Goal: Browse casually: Explore the website without a specific task or goal

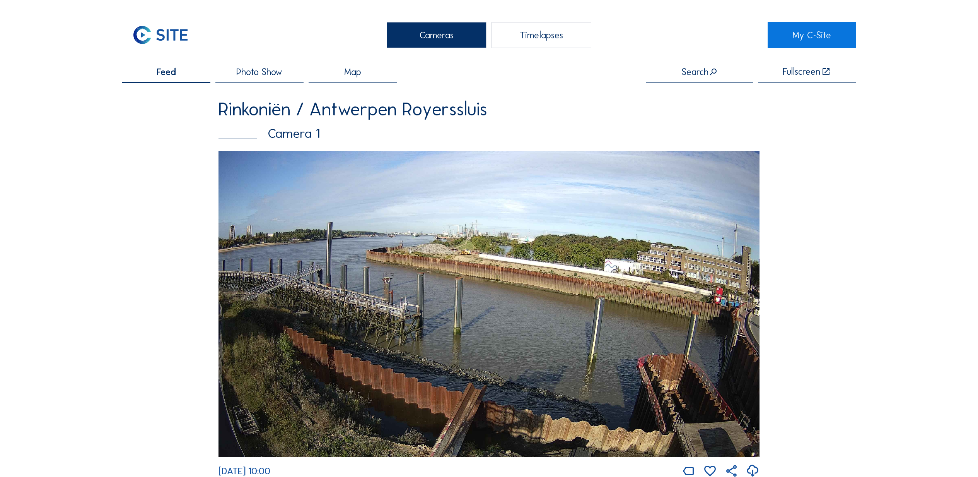
scroll to position [1749, 0]
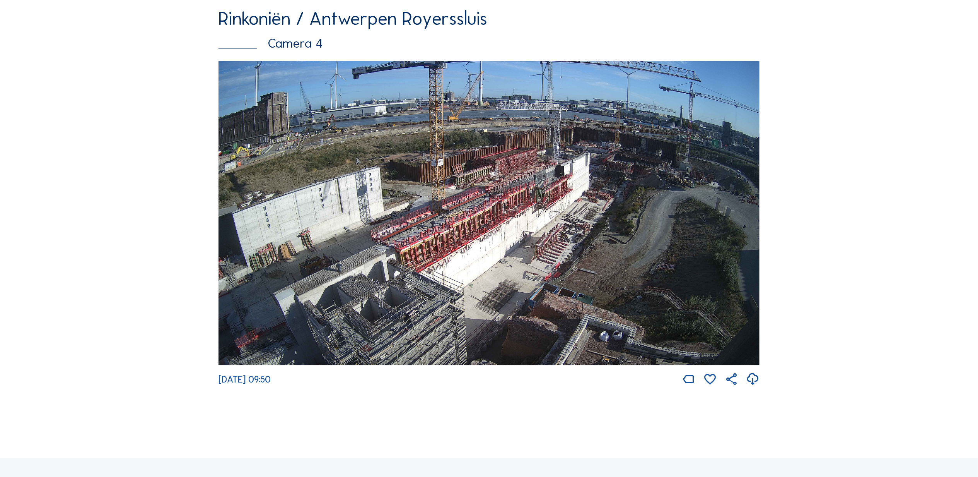
click at [500, 170] on img at bounding box center [489, 213] width 541 height 304
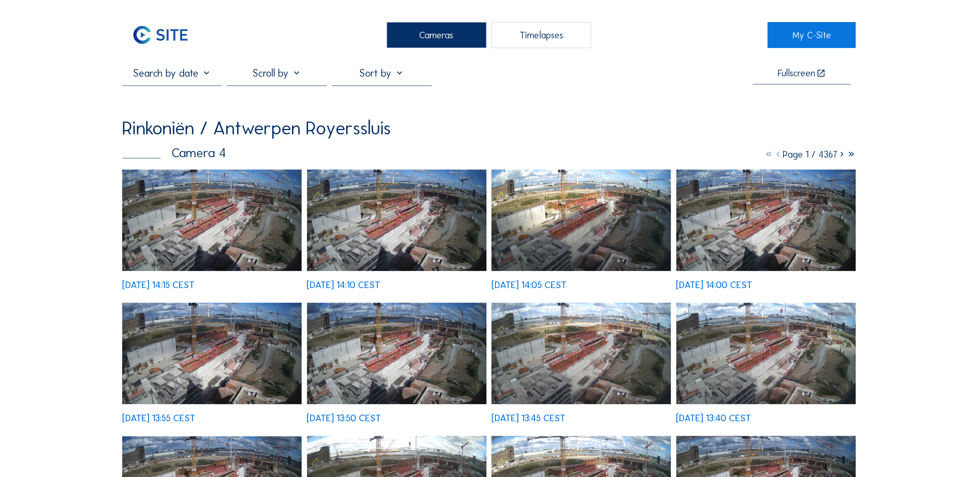
click at [200, 246] on div "Tu 23 Sep 2025 14:15 CEST" at bounding box center [212, 229] width 180 height 120
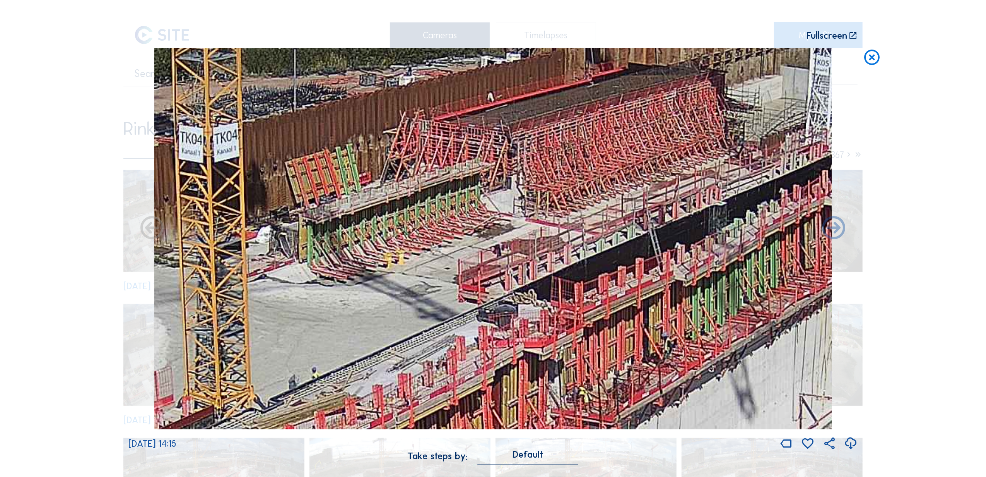
drag, startPoint x: 640, startPoint y: 246, endPoint x: 678, endPoint y: 194, distance: 64.8
click at [678, 194] on img at bounding box center [493, 238] width 678 height 381
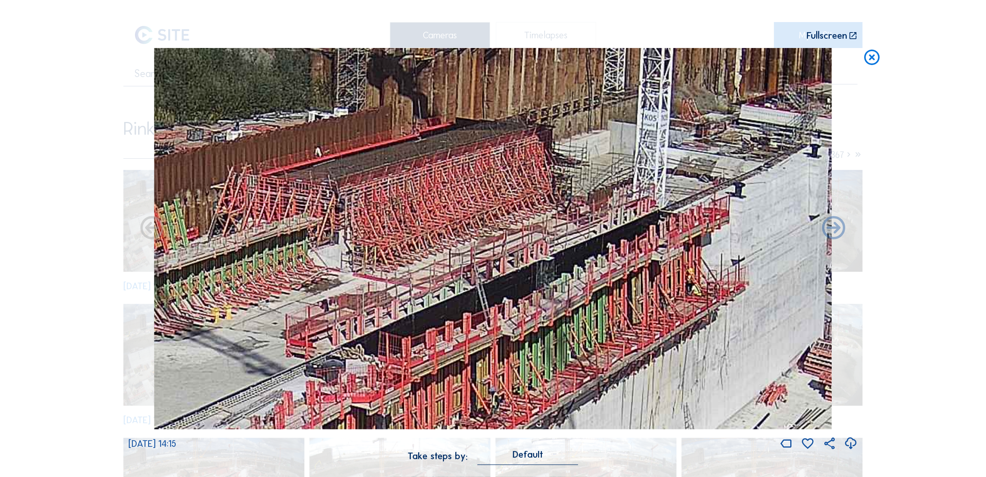
drag, startPoint x: 261, startPoint y: 304, endPoint x: 81, endPoint y: 361, distance: 188.5
click at [80, 363] on div "Scroll to travel through time | Press 'Alt' Button + Scroll to Zoom | Click and…" at bounding box center [493, 238] width 986 height 477
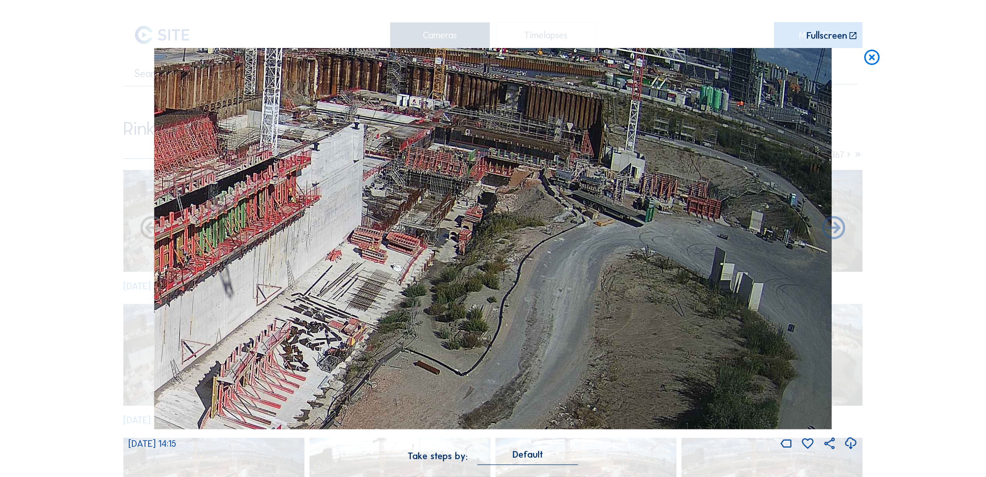
drag, startPoint x: 598, startPoint y: 344, endPoint x: 303, endPoint y: 229, distance: 317.0
click at [303, 229] on img at bounding box center [493, 238] width 678 height 381
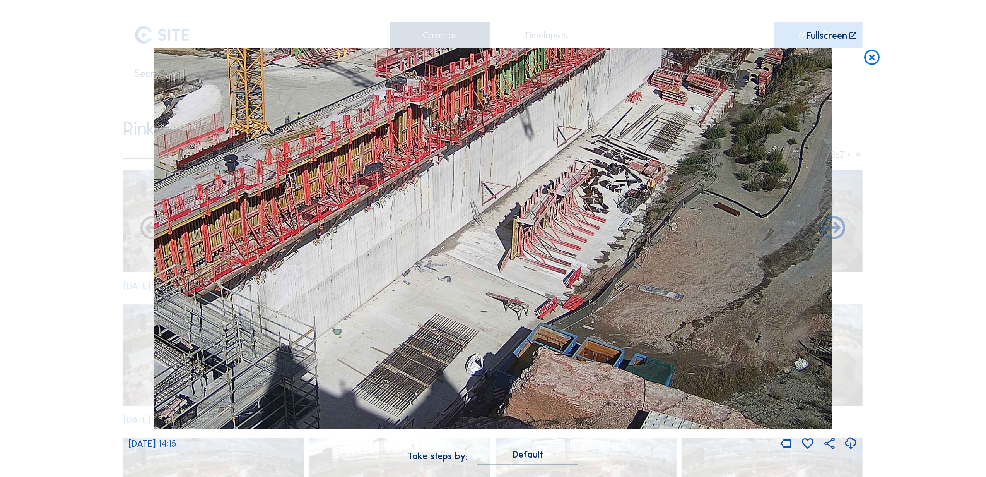
drag, startPoint x: 231, startPoint y: 380, endPoint x: 512, endPoint y: 226, distance: 320.5
click at [528, 221] on img at bounding box center [493, 238] width 678 height 381
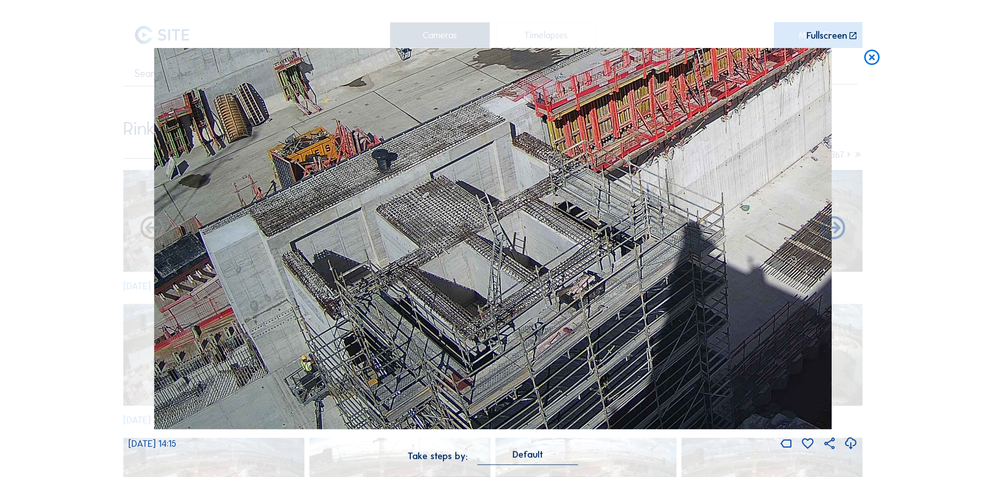
drag, startPoint x: 310, startPoint y: 388, endPoint x: 722, endPoint y: 200, distance: 452.4
click at [722, 200] on img at bounding box center [493, 238] width 678 height 381
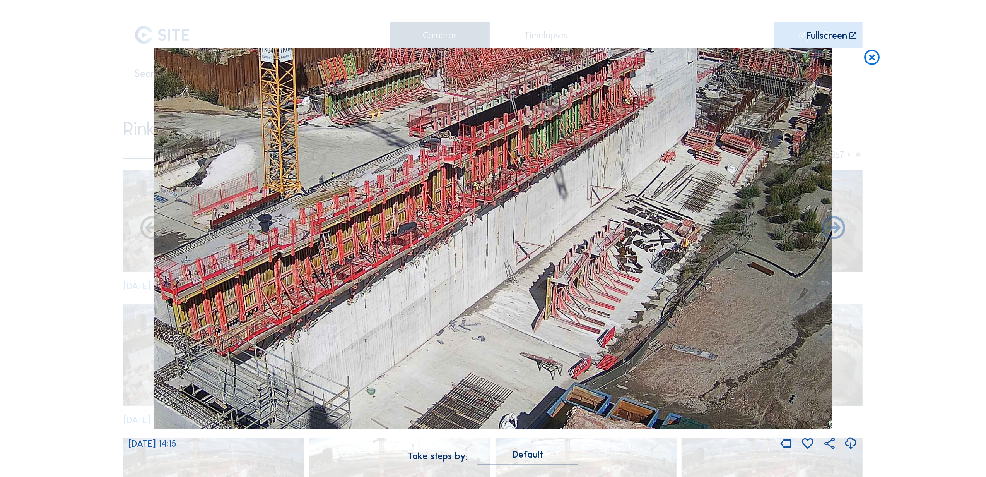
drag, startPoint x: 325, startPoint y: 247, endPoint x: 275, endPoint y: 395, distance: 156.5
click at [275, 395] on img at bounding box center [493, 238] width 678 height 381
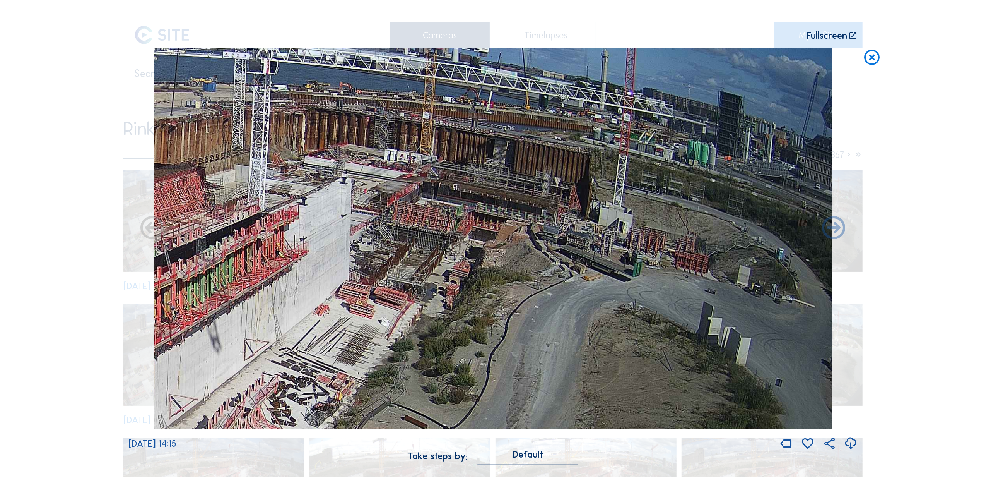
drag, startPoint x: 645, startPoint y: 239, endPoint x: 239, endPoint y: 395, distance: 435.6
click at [239, 395] on img at bounding box center [493, 238] width 678 height 381
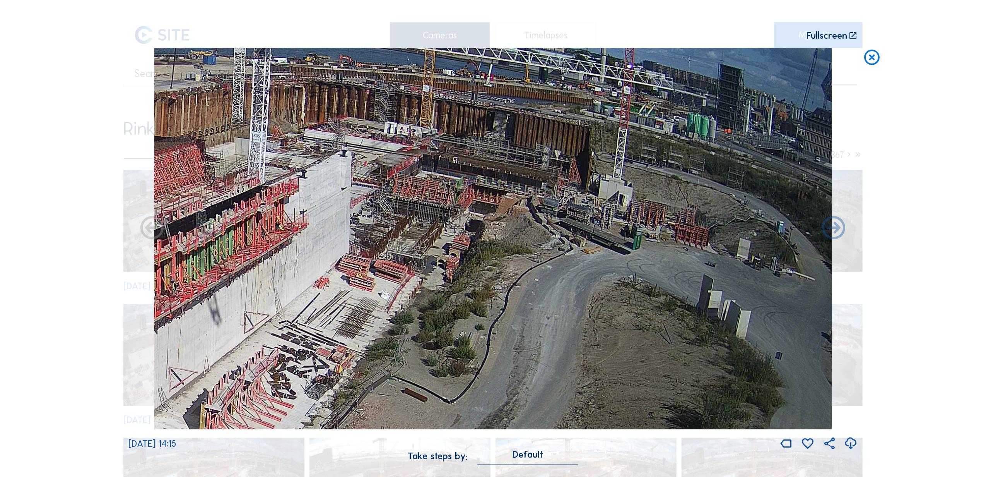
drag, startPoint x: 624, startPoint y: 356, endPoint x: 330, endPoint y: 339, distance: 294.9
click at [330, 339] on img at bounding box center [493, 238] width 678 height 381
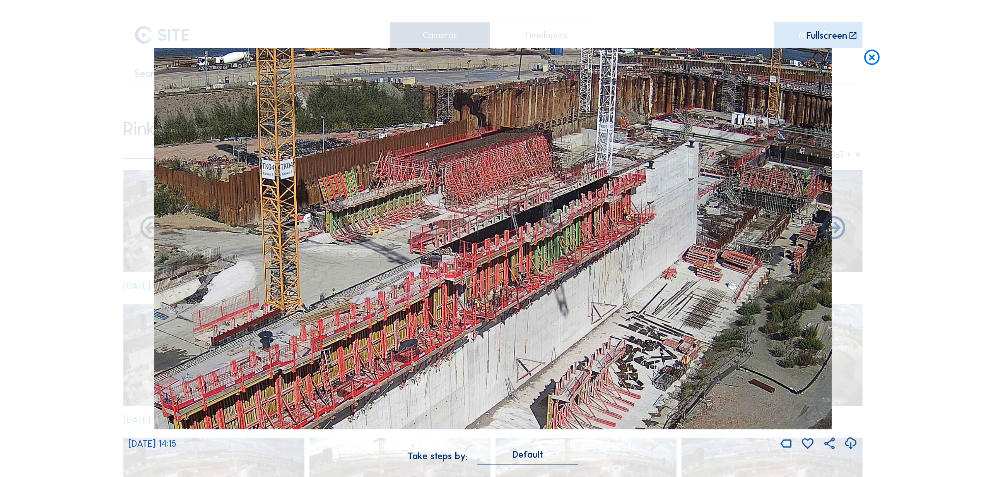
drag, startPoint x: 244, startPoint y: 171, endPoint x: 590, endPoint y: 160, distance: 346.8
click at [590, 160] on img at bounding box center [493, 238] width 678 height 381
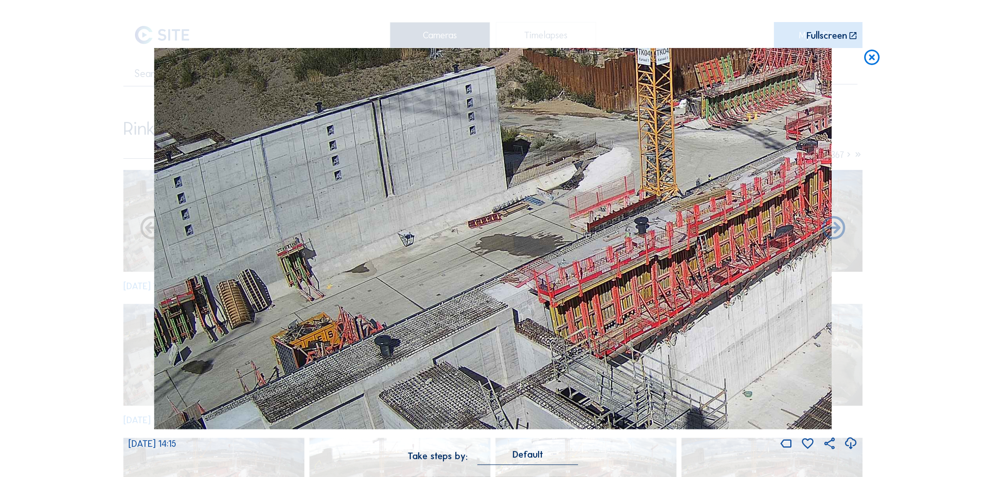
drag, startPoint x: 319, startPoint y: 249, endPoint x: 636, endPoint y: 181, distance: 324.1
click at [636, 181] on img at bounding box center [493, 238] width 678 height 381
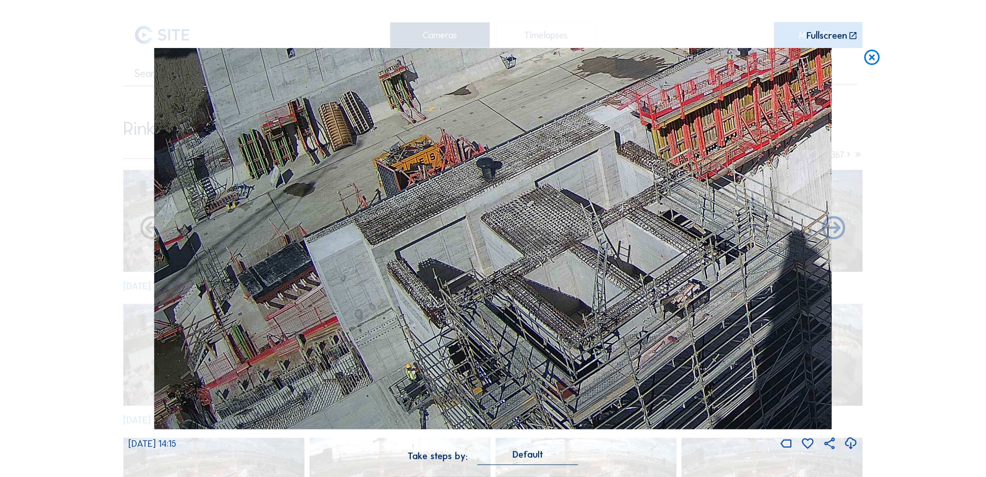
drag, startPoint x: 270, startPoint y: 350, endPoint x: 614, endPoint y: 174, distance: 386.9
click at [614, 174] on img at bounding box center [493, 238] width 678 height 381
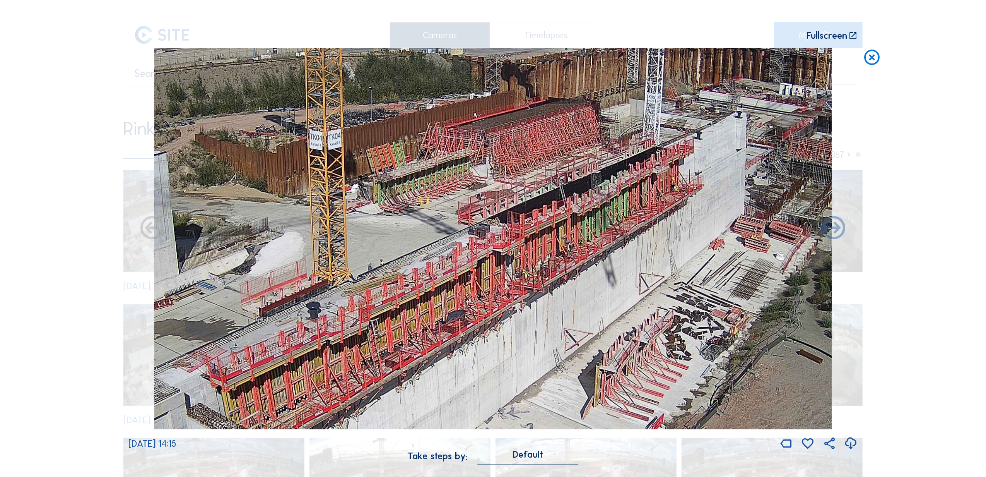
drag, startPoint x: 595, startPoint y: 407, endPoint x: 164, endPoint y: 451, distance: 432.5
click at [164, 451] on div "Tu 23 Sep 2025 14:15" at bounding box center [492, 249] width 729 height 403
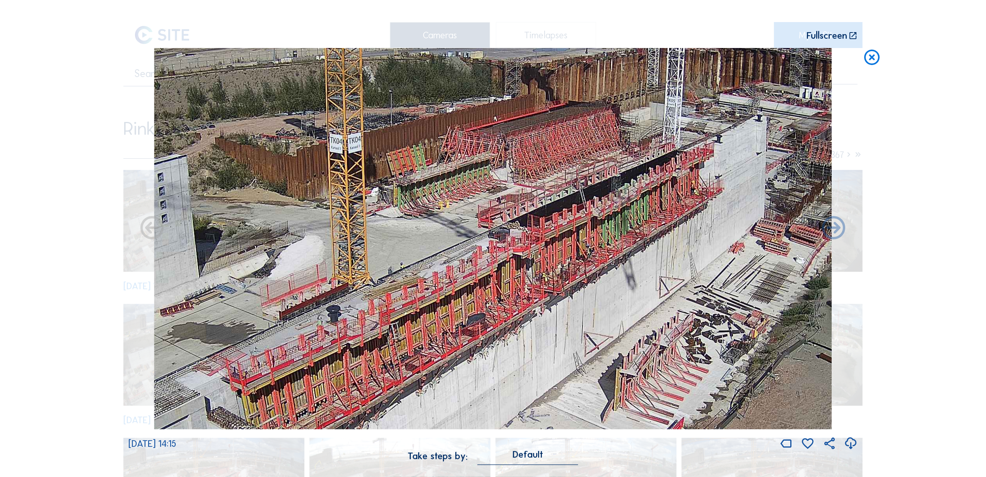
drag, startPoint x: 590, startPoint y: 350, endPoint x: 686, endPoint y: 361, distance: 95.7
click at [686, 361] on img at bounding box center [493, 238] width 678 height 381
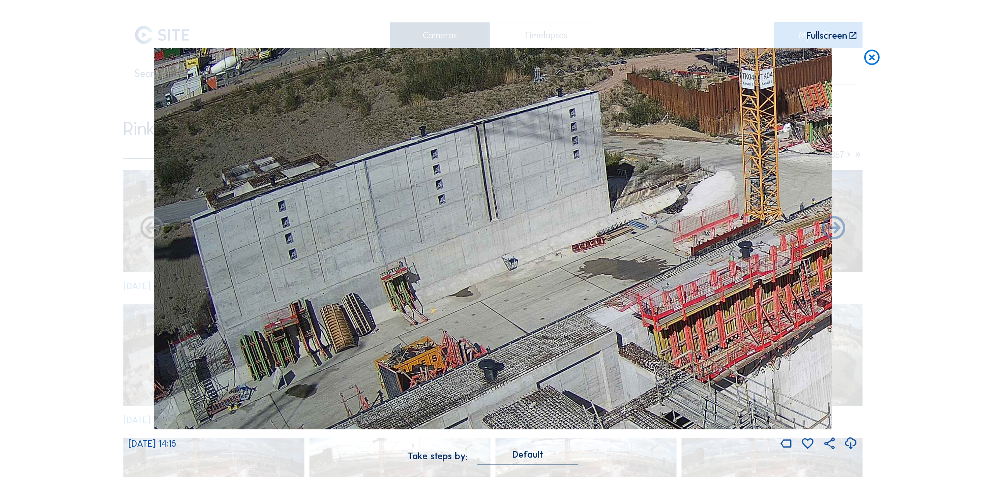
drag, startPoint x: 276, startPoint y: 299, endPoint x: 780, endPoint y: 217, distance: 510.4
click at [780, 217] on img at bounding box center [493, 238] width 678 height 381
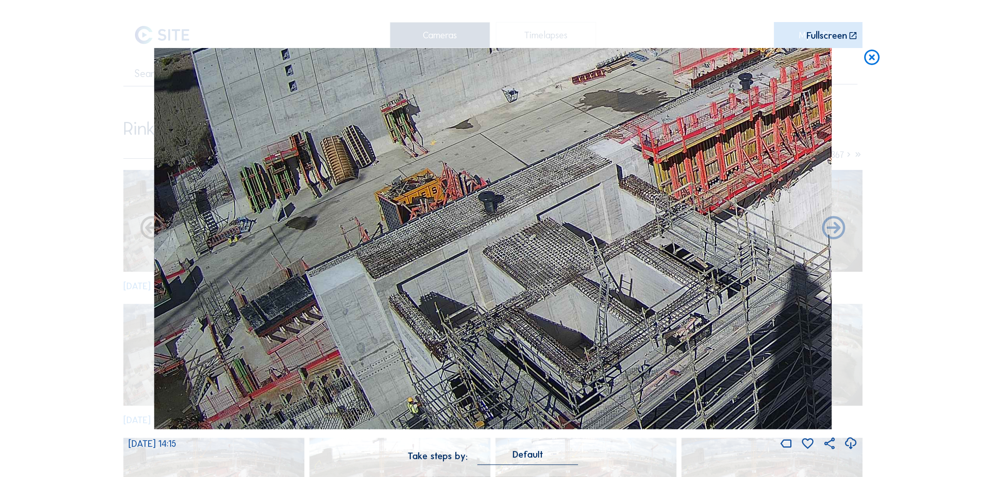
drag, startPoint x: 356, startPoint y: 262, endPoint x: 429, endPoint y: 108, distance: 170.1
click at [429, 108] on img at bounding box center [493, 238] width 678 height 381
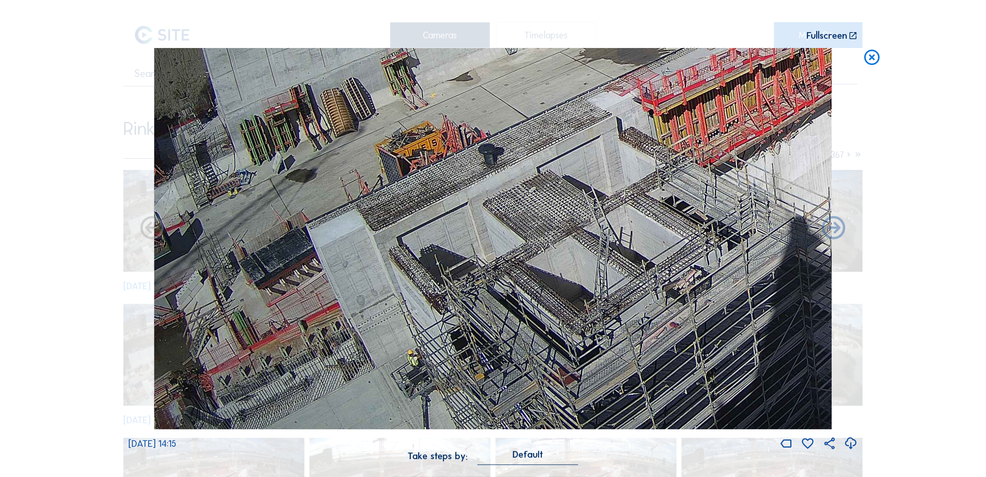
drag, startPoint x: 373, startPoint y: 308, endPoint x: 425, endPoint y: 147, distance: 169.0
click at [426, 142] on img at bounding box center [493, 238] width 678 height 381
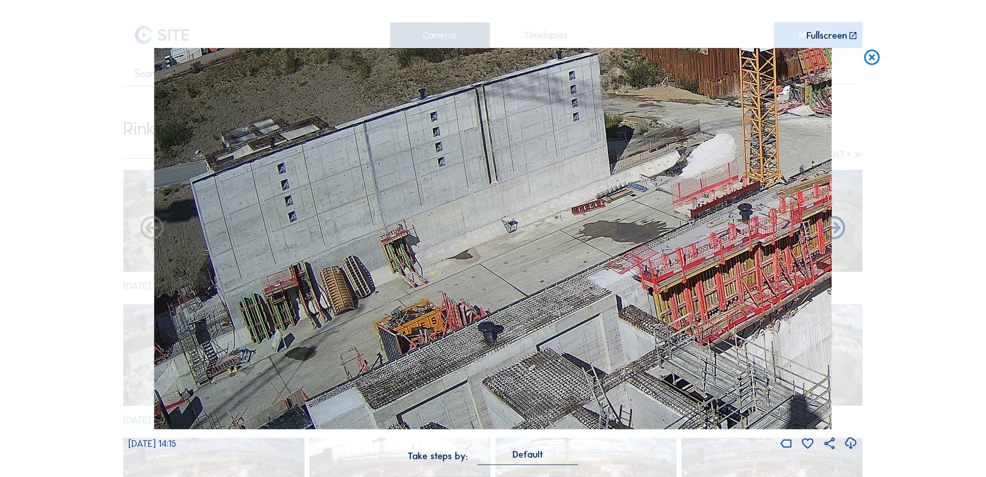
drag, startPoint x: 247, startPoint y: 298, endPoint x: 426, endPoint y: 473, distance: 250.3
click at [426, 473] on div "Tu 23 Sep 2025 14:15 Take steps by: Default" at bounding box center [492, 260] width 729 height 425
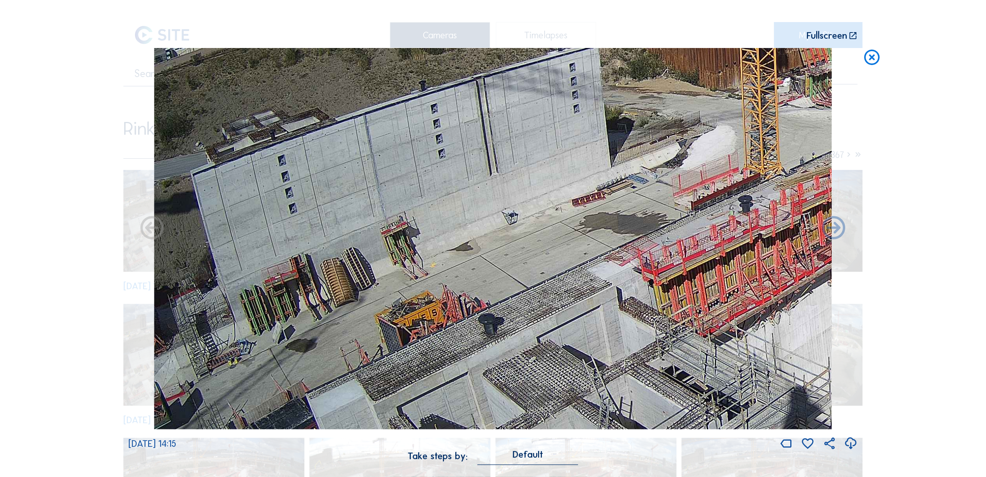
drag, startPoint x: 364, startPoint y: 329, endPoint x: 421, endPoint y: 321, distance: 57.4
click at [421, 321] on img at bounding box center [493, 238] width 678 height 381
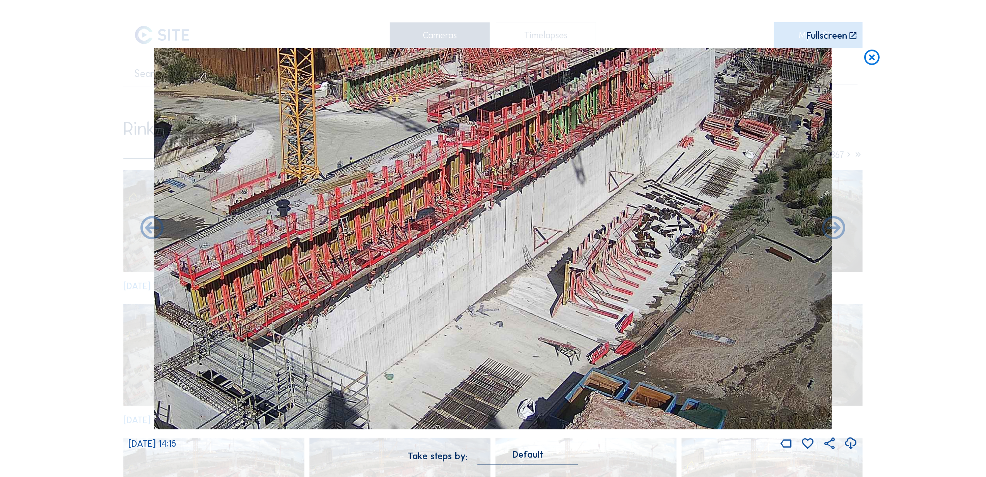
drag, startPoint x: 521, startPoint y: 220, endPoint x: -21, endPoint y: 224, distance: 542.0
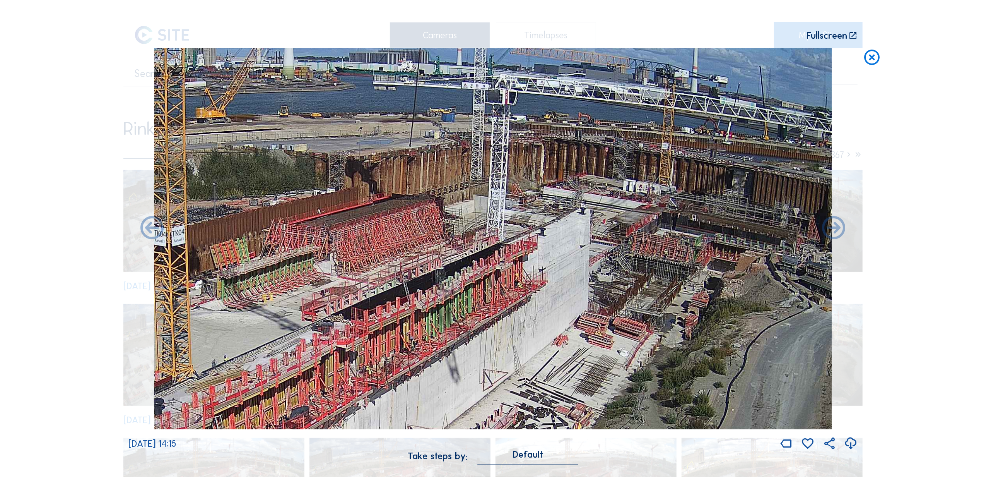
drag, startPoint x: 444, startPoint y: 241, endPoint x: 416, endPoint y: 436, distance: 197.7
click at [416, 436] on div "Tu 23 Sep 2025 14:15" at bounding box center [492, 249] width 729 height 403
drag, startPoint x: 416, startPoint y: 436, endPoint x: 395, endPoint y: 262, distance: 175.8
click at [395, 262] on div "Tu 23 Sep 2025 14:15" at bounding box center [492, 249] width 729 height 403
click at [392, 263] on img at bounding box center [493, 238] width 678 height 381
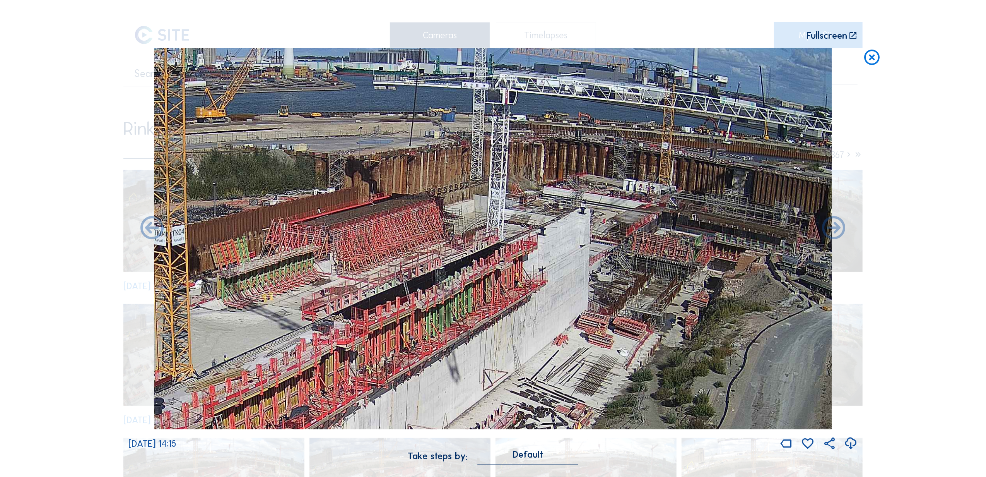
click at [221, 231] on img at bounding box center [493, 238] width 678 height 381
click at [54, 141] on div "Scroll to travel through time | Press 'Alt' Button + Scroll to Zoom | Click and…" at bounding box center [493, 238] width 986 height 477
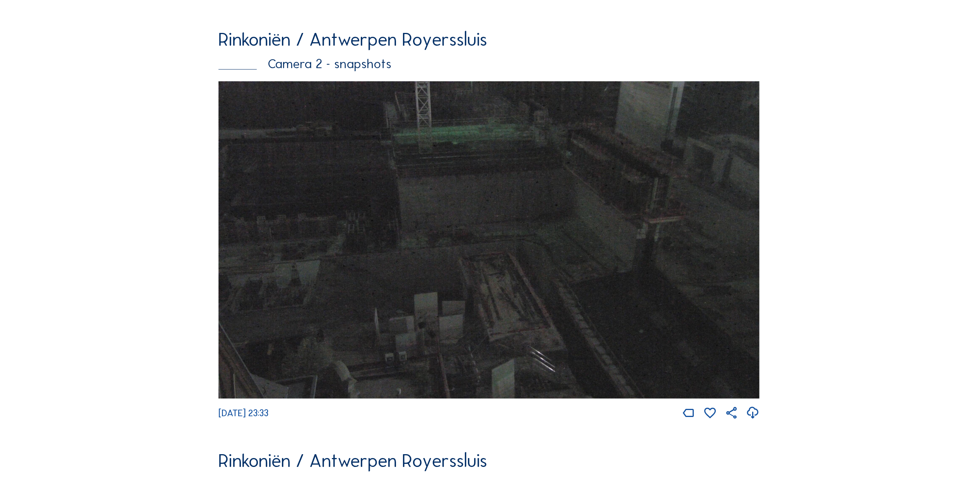
scroll to position [1135, 0]
